Goal: Navigation & Orientation: Find specific page/section

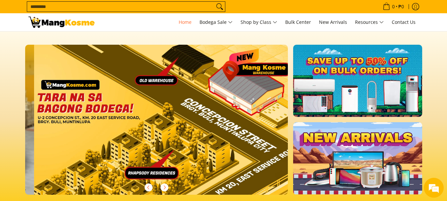
scroll to position [0, 790]
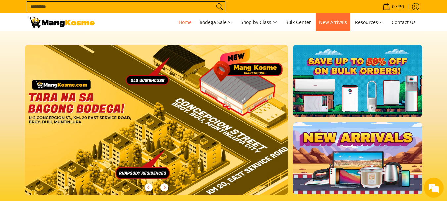
click at [338, 24] on span "New Arrivals" at bounding box center [333, 22] width 28 height 6
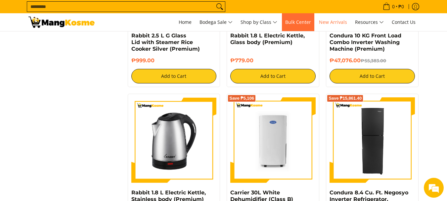
click at [303, 24] on span "Bulk Center" at bounding box center [298, 22] width 26 height 6
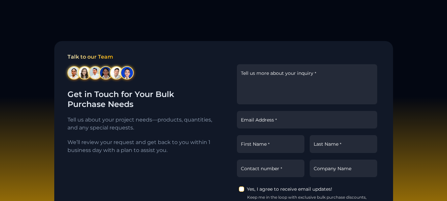
scroll to position [762, 0]
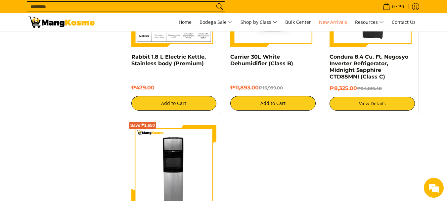
scroll to position [1142, 0]
